Goal: Task Accomplishment & Management: Manage account settings

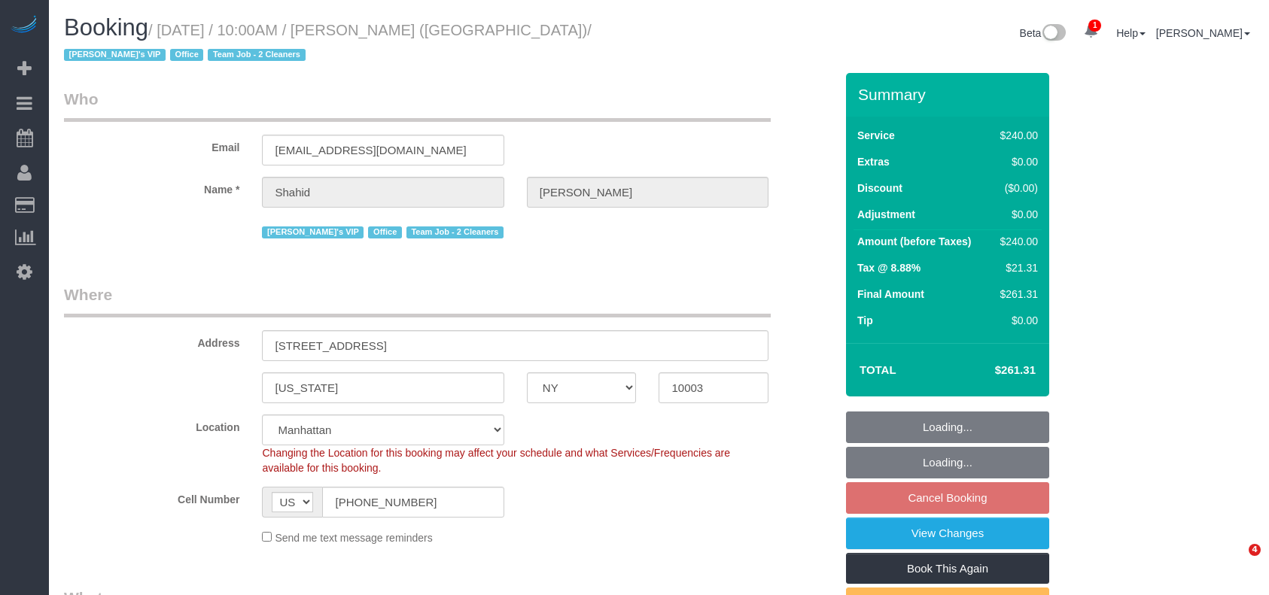
select select "NY"
select select "2"
select select "120"
select select "spot2"
select select "number:57"
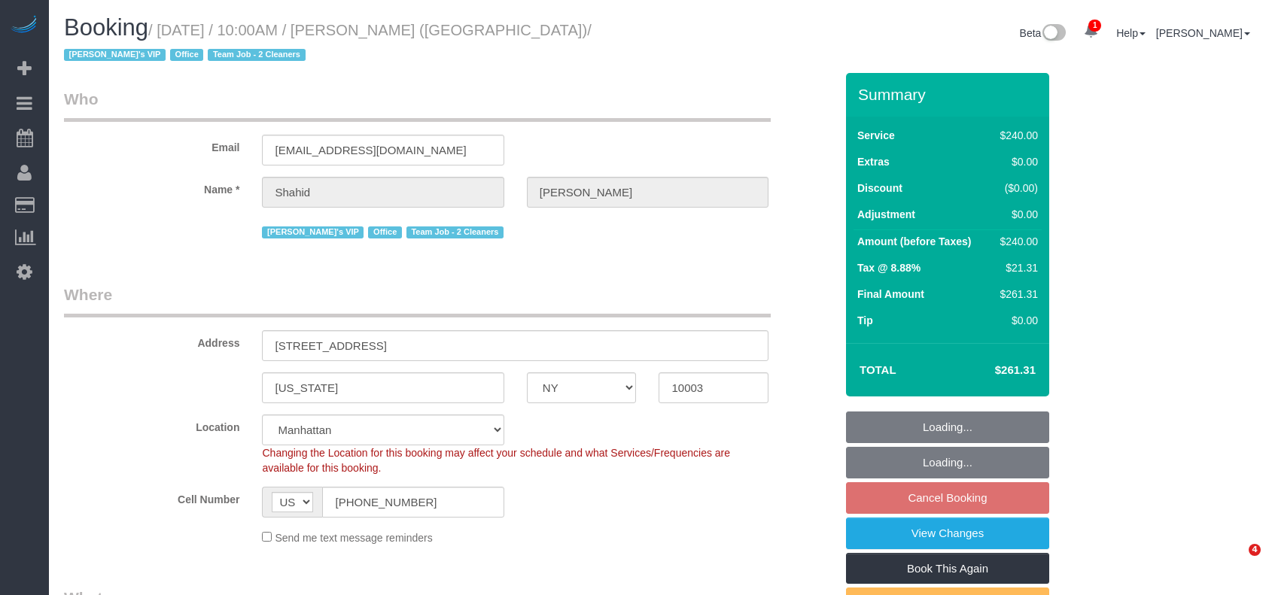
select select "number:90"
select select "number:15"
select select "number:7"
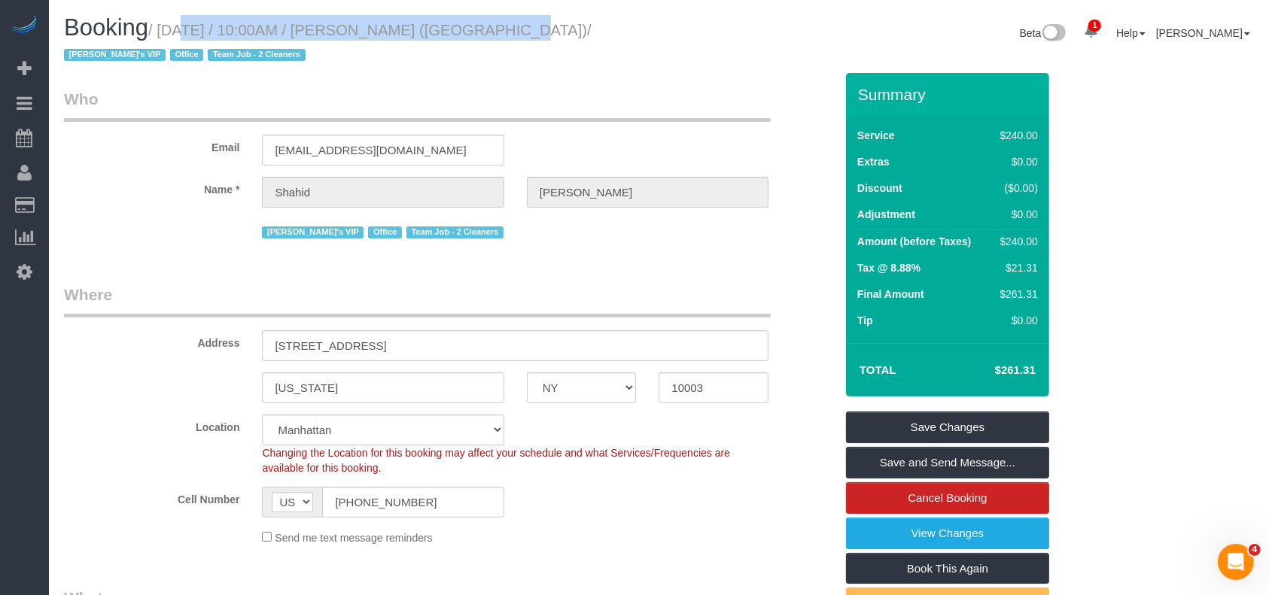
drag, startPoint x: 159, startPoint y: 29, endPoint x: 471, endPoint y: 34, distance: 312.3
click at [471, 34] on small "/ [DATE] / 10:00AM / [PERSON_NAME] ([GEOGRAPHIC_DATA]) / [PERSON_NAME]'s VIP Of…" at bounding box center [328, 43] width 528 height 42
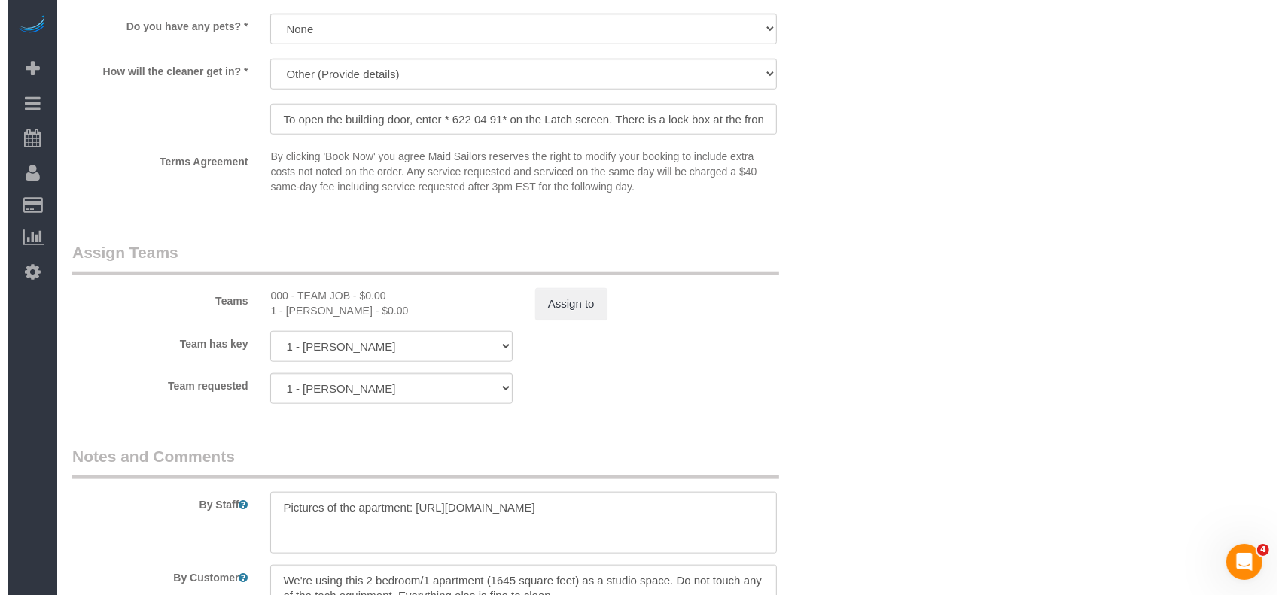
scroll to position [1784, 0]
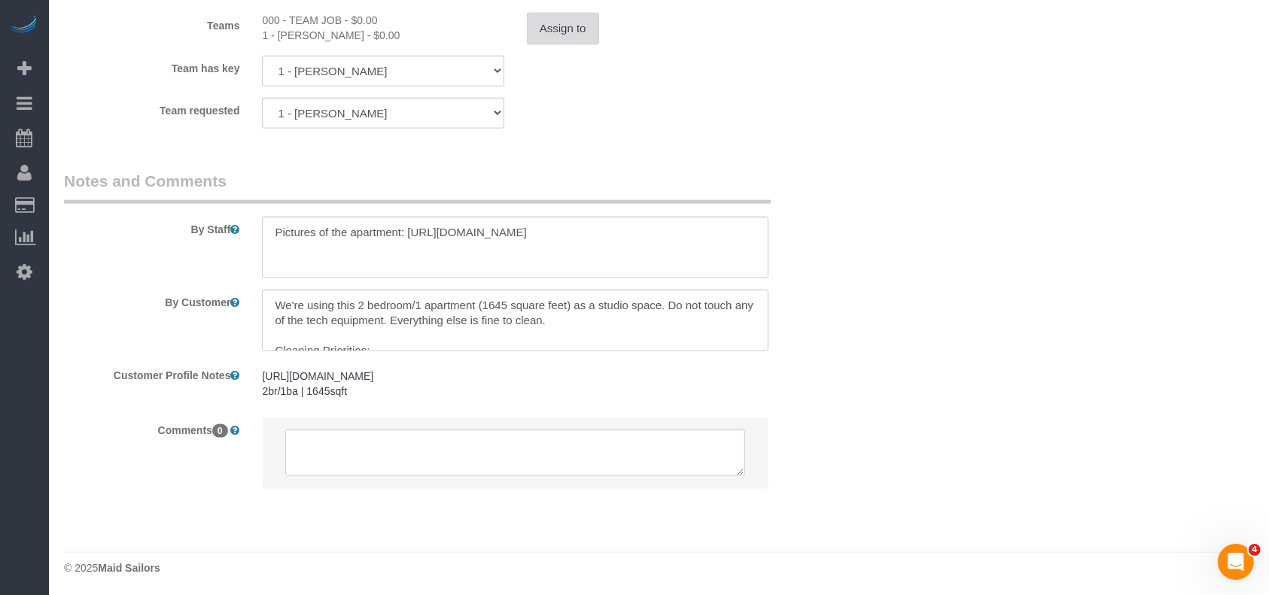
click at [550, 19] on button "Assign to" at bounding box center [563, 29] width 72 height 32
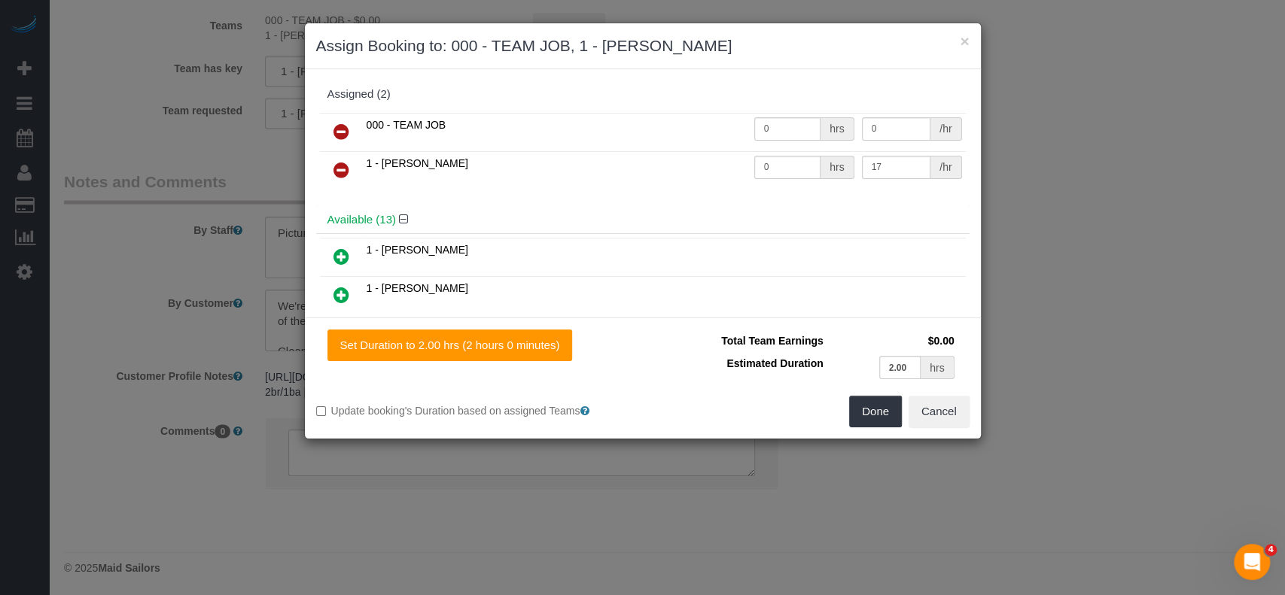
click at [342, 129] on icon at bounding box center [341, 132] width 16 height 18
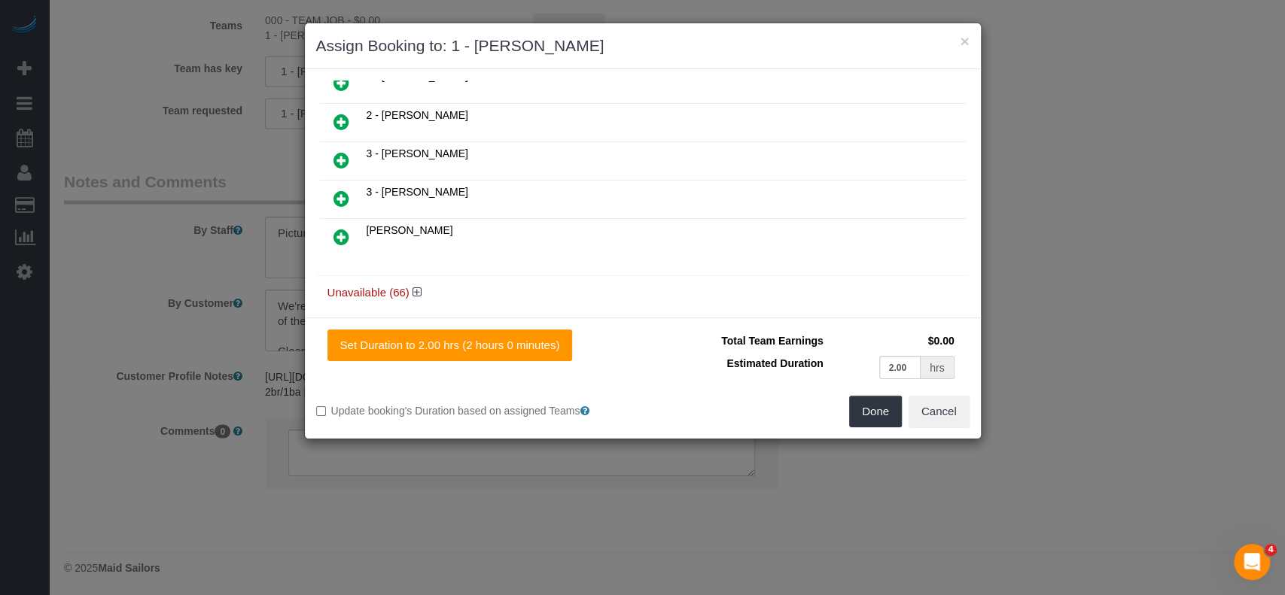
scroll to position [381, 0]
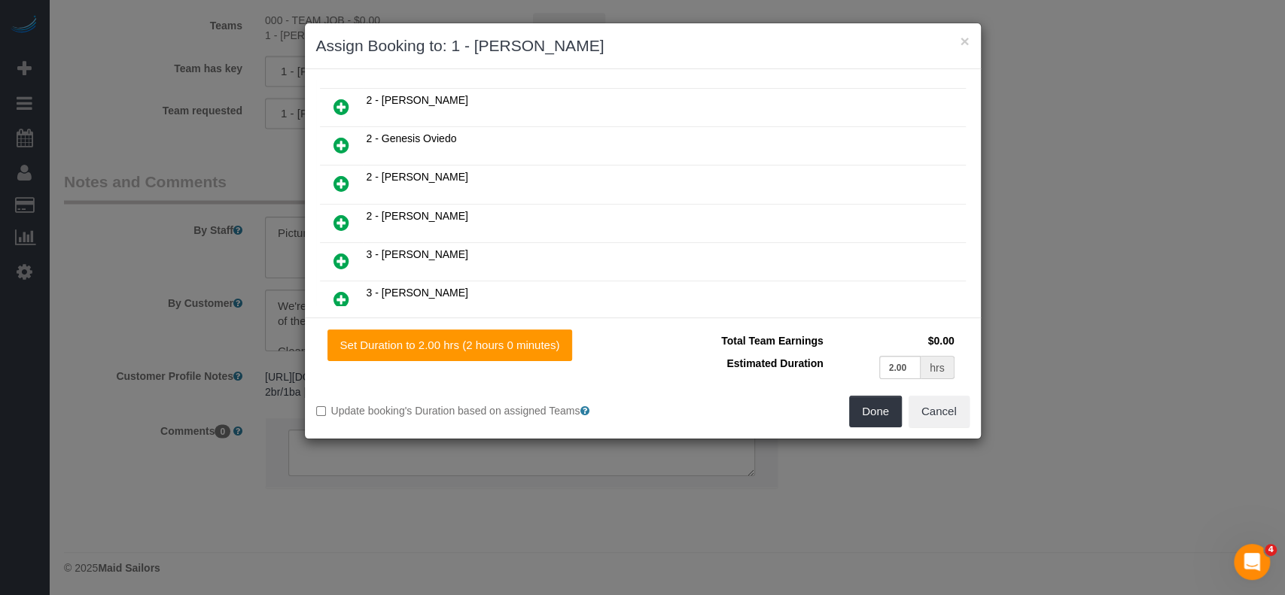
click at [337, 139] on icon at bounding box center [341, 145] width 16 height 18
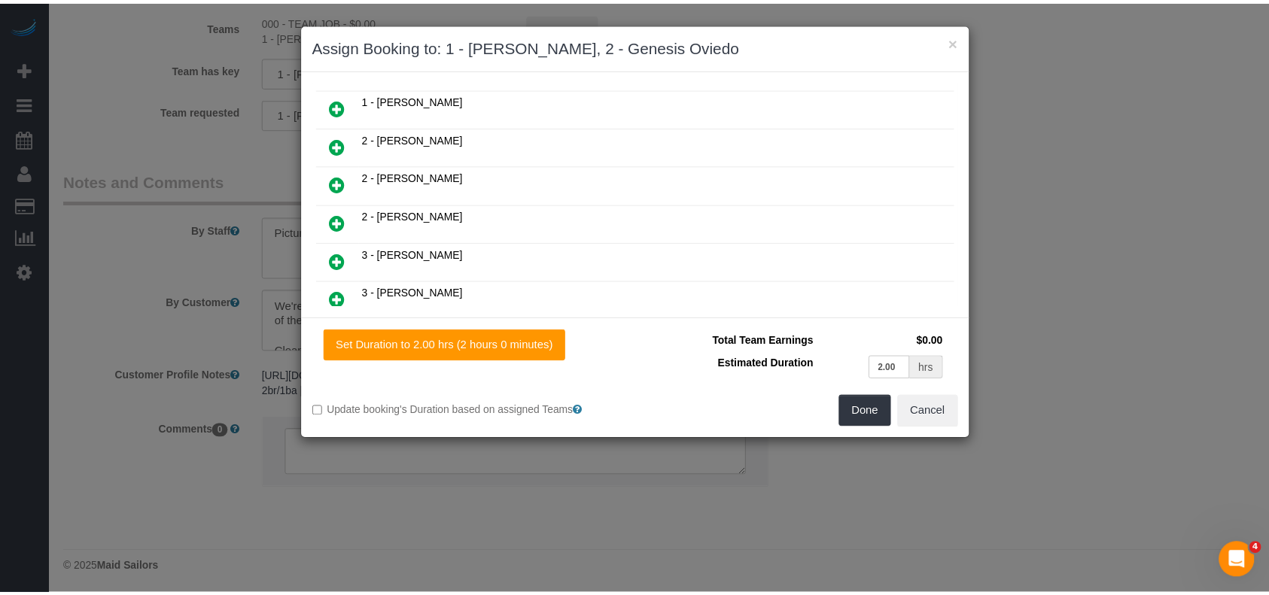
scroll to position [418, 0]
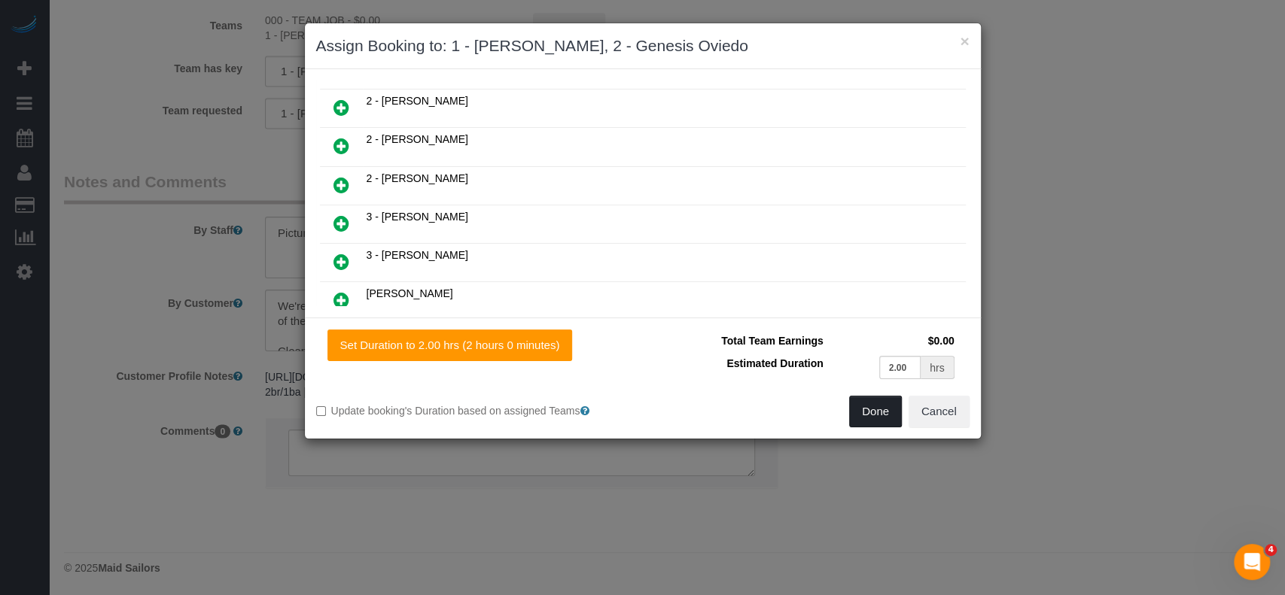
click at [871, 409] on button "Done" at bounding box center [875, 412] width 53 height 32
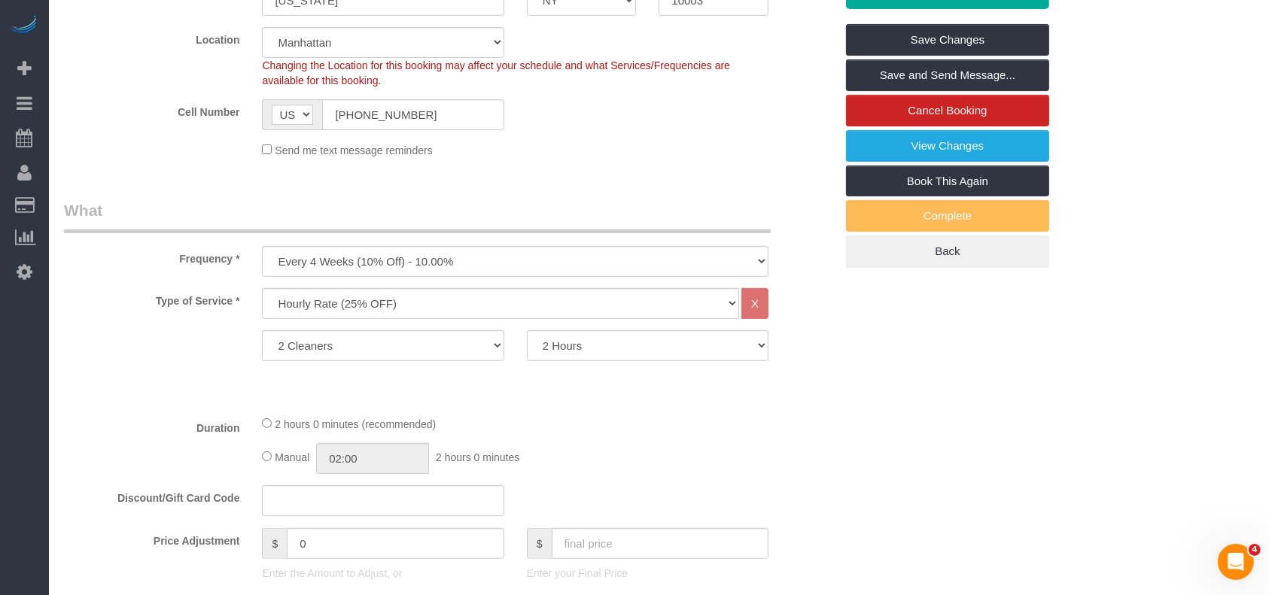
scroll to position [179, 0]
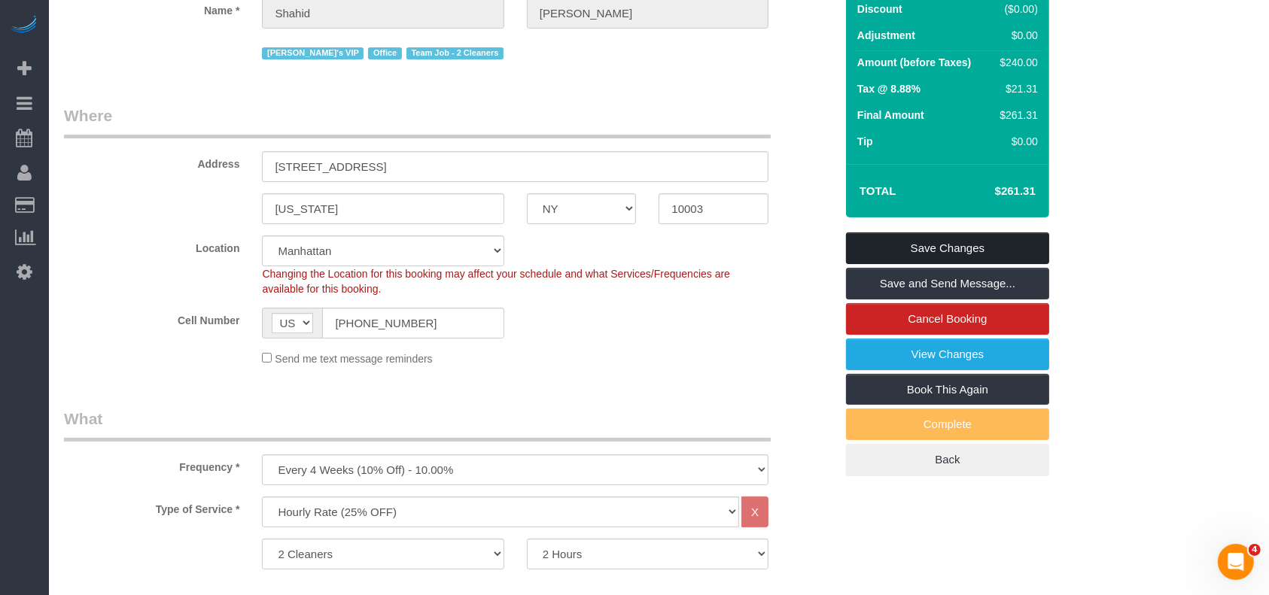
click at [961, 239] on link "Save Changes" at bounding box center [947, 249] width 203 height 32
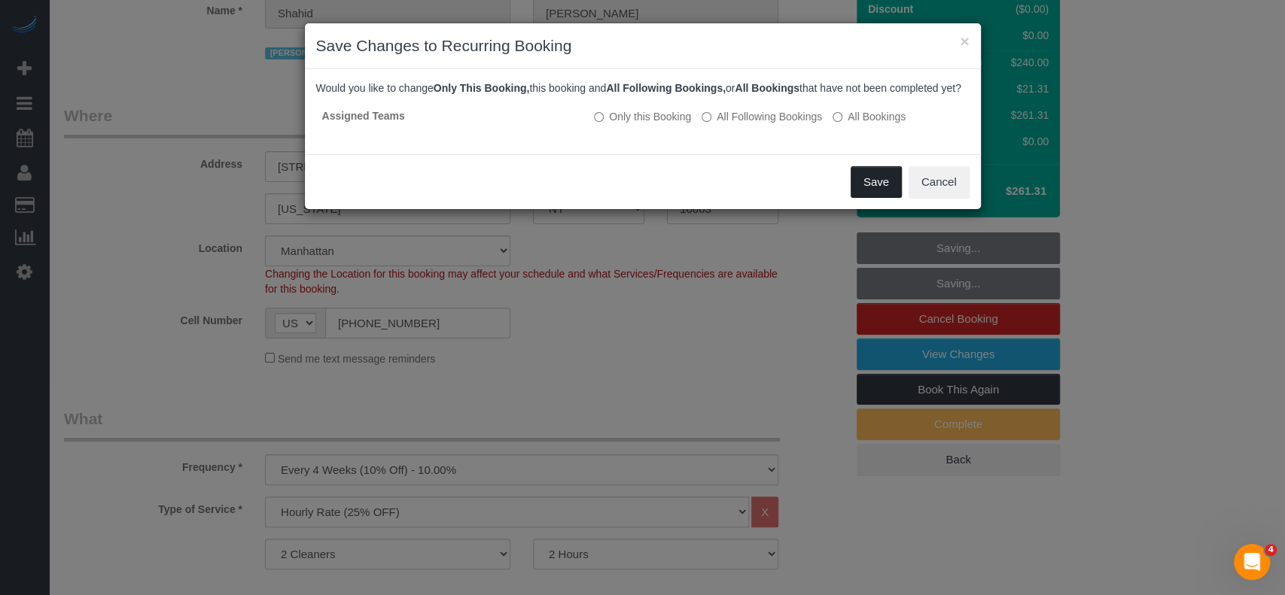
drag, startPoint x: 865, startPoint y: 193, endPoint x: 859, endPoint y: 201, distance: 9.2
click at [865, 196] on button "Save" at bounding box center [875, 182] width 51 height 32
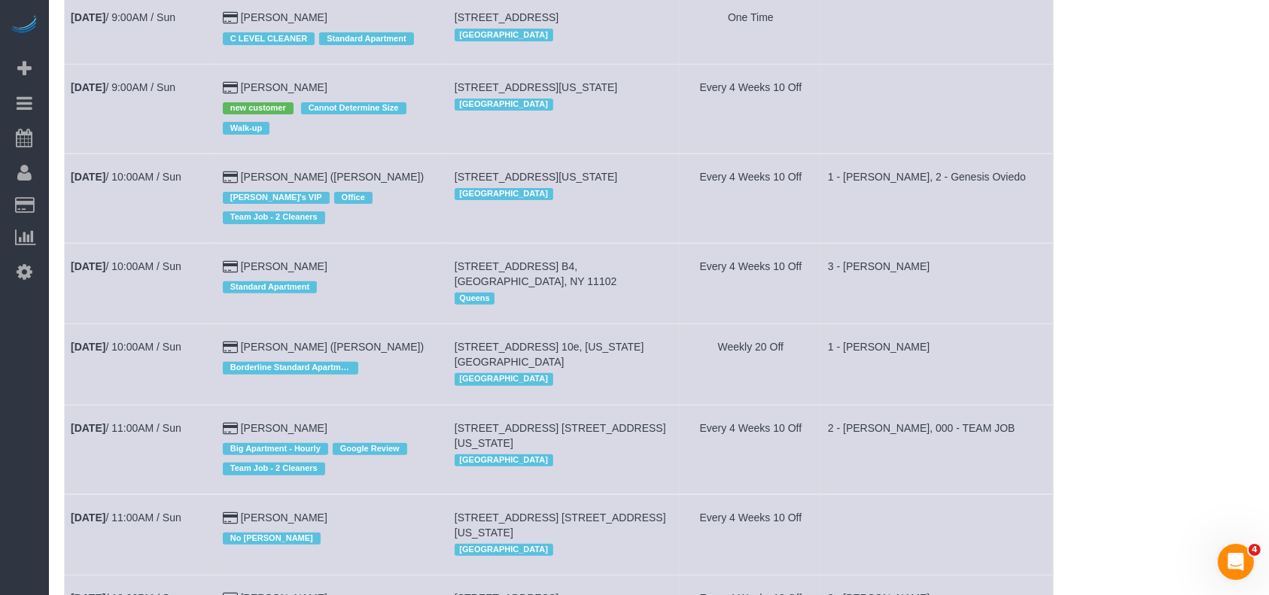
scroll to position [501, 0]
